Goal: Check status: Check status

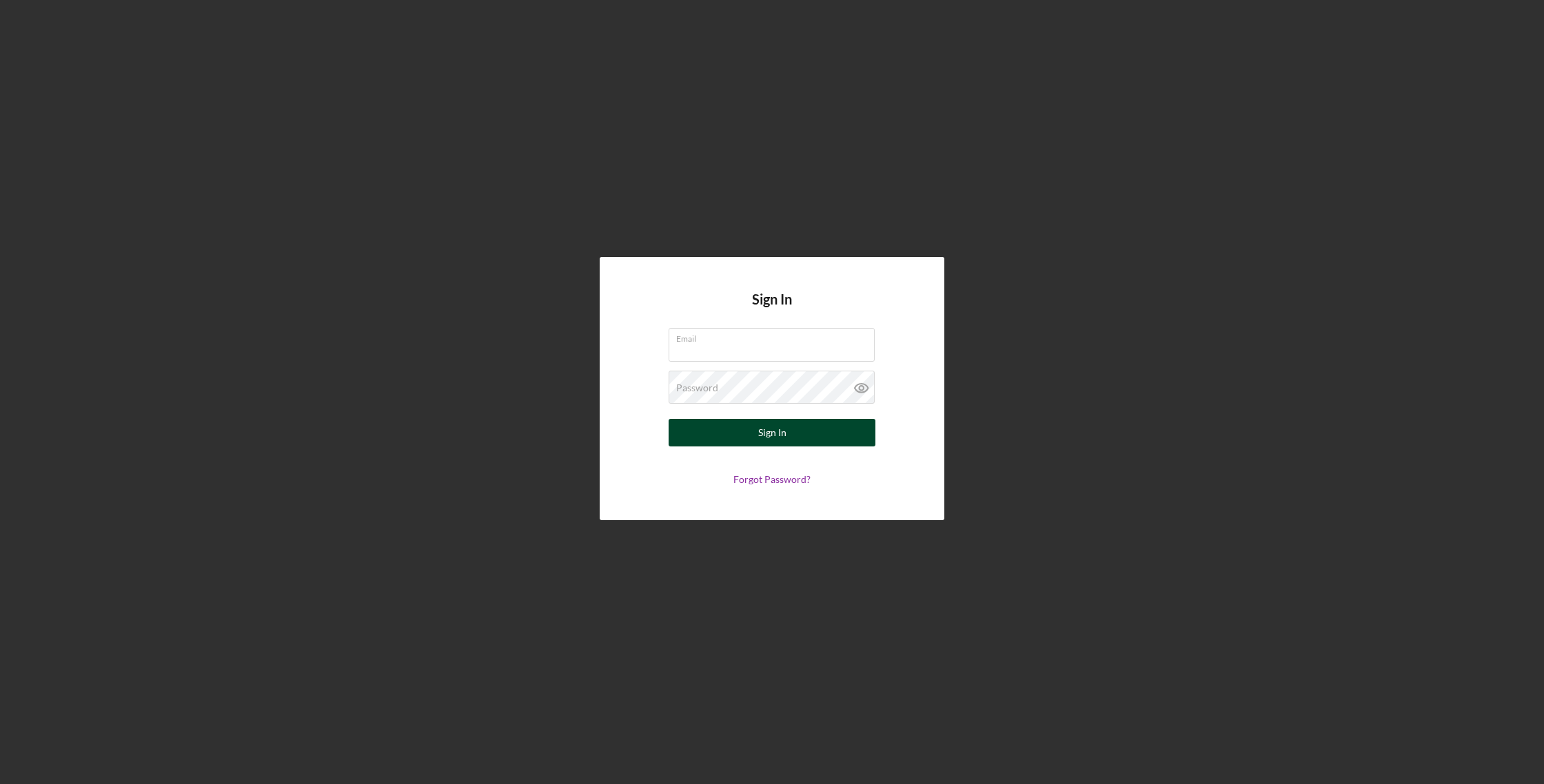
type input "[PERSON_NAME][EMAIL_ADDRESS][DOMAIN_NAME]"
click at [732, 438] on button "Sign In" at bounding box center [772, 433] width 207 height 27
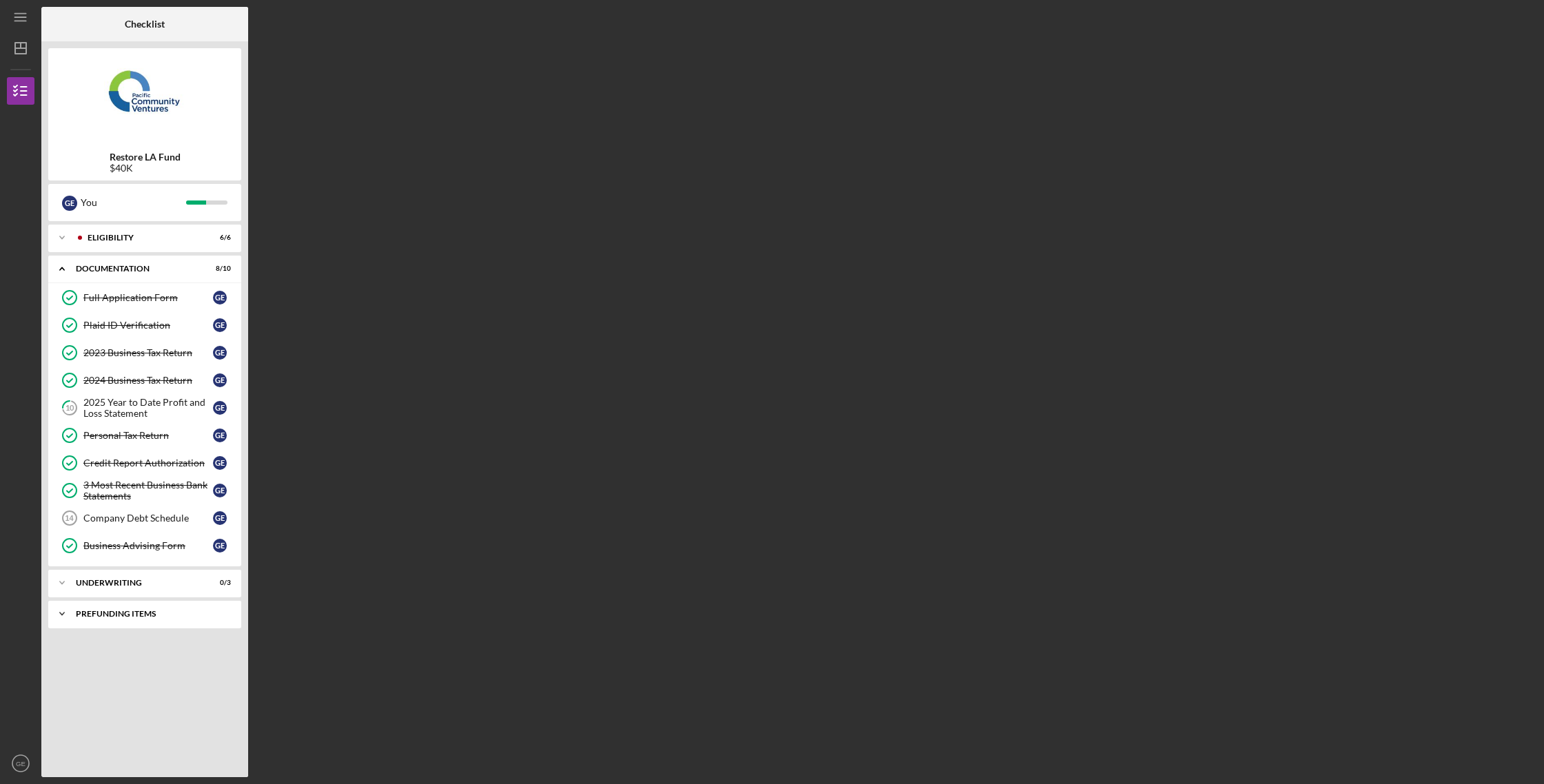
click at [127, 611] on div "Prefunding Items" at bounding box center [150, 614] width 148 height 8
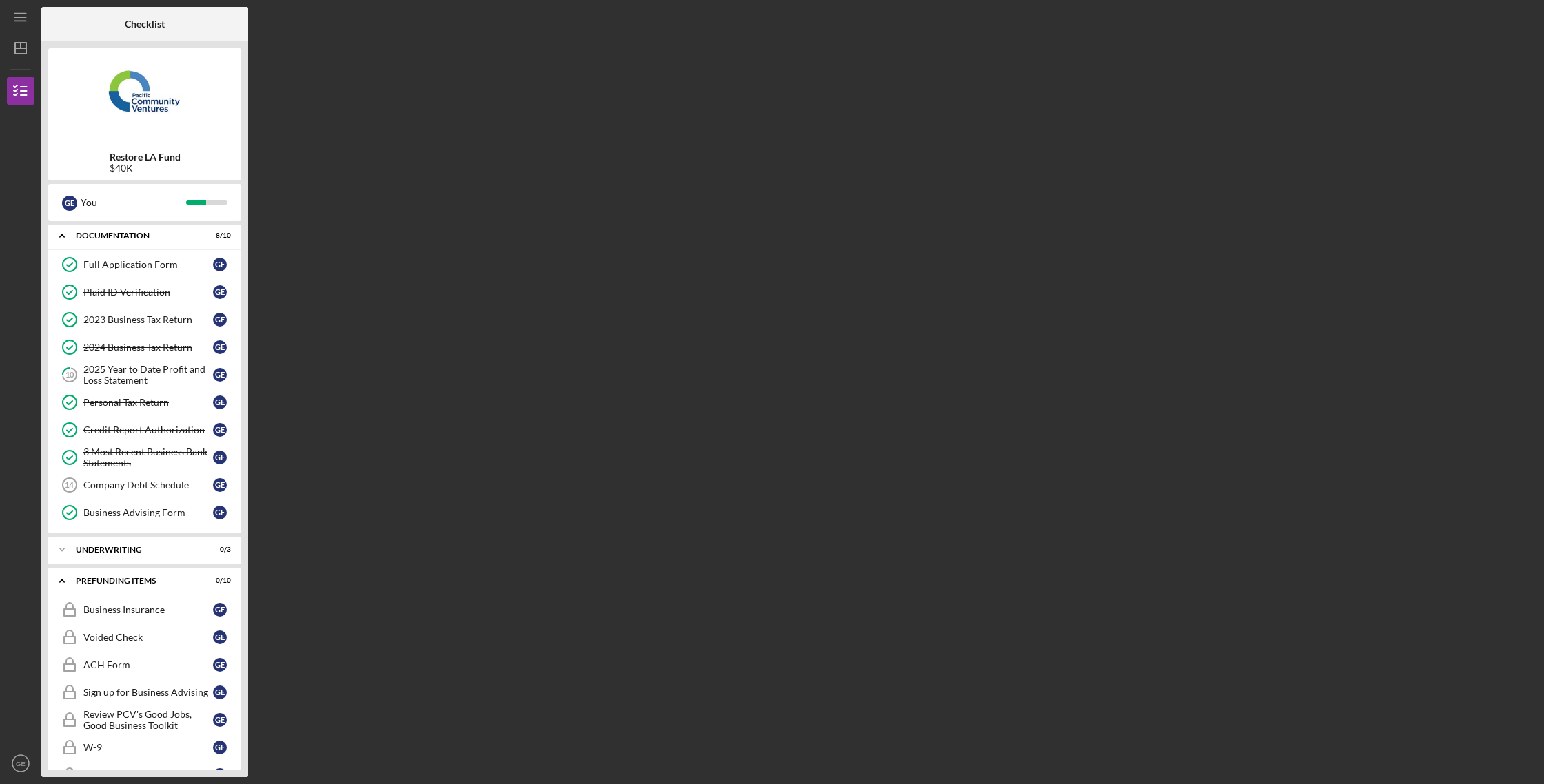
scroll to position [30, 0]
